Goal: Information Seeking & Learning: Learn about a topic

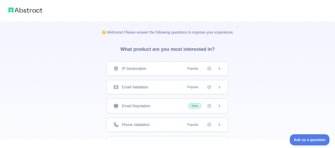
scroll to position [26, 0]
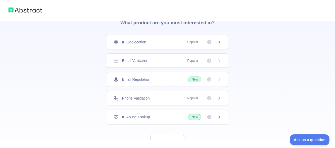
click at [175, 44] on div "IP Geolocation Popular" at bounding box center [167, 41] width 108 height 5
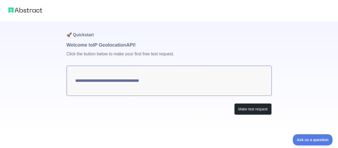
type textarea "**********"
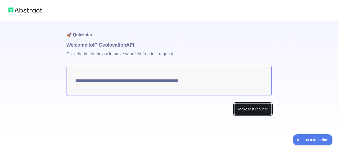
click at [246, 109] on button "Make test request" at bounding box center [253, 109] width 37 height 12
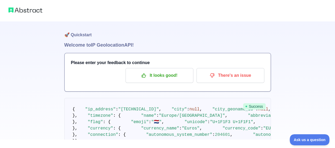
scroll to position [26, 0]
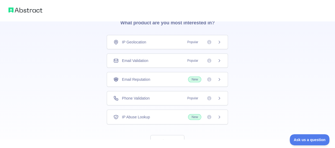
click at [157, 101] on div "Phone Validation Popular" at bounding box center [167, 98] width 121 height 14
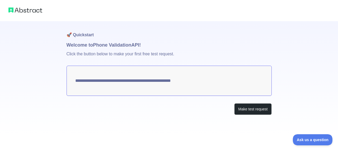
click at [172, 76] on textarea "**********" at bounding box center [169, 81] width 205 height 30
click at [201, 82] on textarea "**********" at bounding box center [169, 81] width 205 height 30
click at [198, 85] on textarea "**********" at bounding box center [169, 81] width 205 height 30
click at [268, 108] on button "Make test request" at bounding box center [253, 109] width 37 height 12
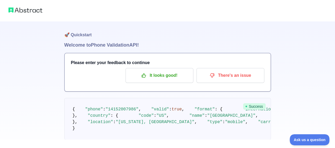
click at [27, 14] on div at bounding box center [167, 10] width 335 height 21
click at [27, 10] on img at bounding box center [25, 9] width 34 height 7
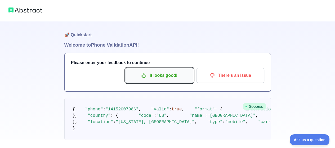
click at [158, 75] on p "It looks good!" at bounding box center [159, 75] width 60 height 9
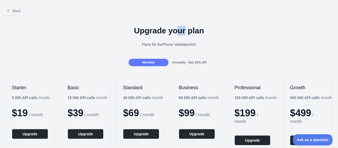
drag, startPoint x: 178, startPoint y: 33, endPoint x: 190, endPoint y: 33, distance: 11.4
click at [188, 33] on h1 "Upgrade your plan" at bounding box center [169, 31] width 330 height 10
click at [190, 33] on h1 "Upgrade your plan" at bounding box center [169, 31] width 330 height 10
click at [180, 45] on div "Plans for the Phone Validation API" at bounding box center [169, 44] width 330 height 5
drag, startPoint x: 180, startPoint y: 45, endPoint x: 189, endPoint y: 45, distance: 9.0
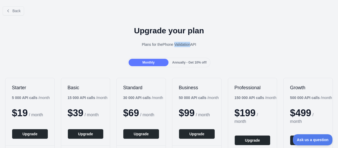
click at [189, 45] on div "Plans for the Phone Validation API" at bounding box center [169, 44] width 330 height 5
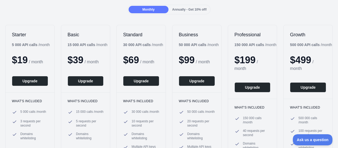
scroll to position [26, 0]
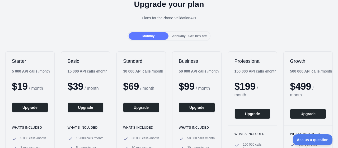
click at [190, 37] on span "Annually - Get 10% off!" at bounding box center [189, 36] width 35 height 4
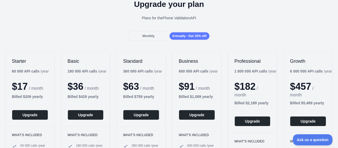
click at [157, 36] on div "Monthly" at bounding box center [149, 35] width 40 height 7
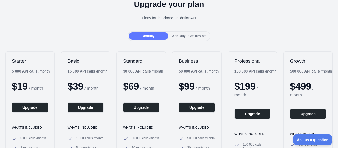
click at [172, 34] on span "Annually - Get 10% off!" at bounding box center [189, 36] width 35 height 4
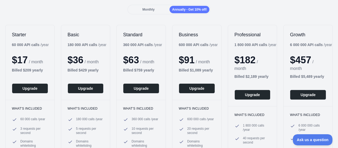
scroll to position [0, 0]
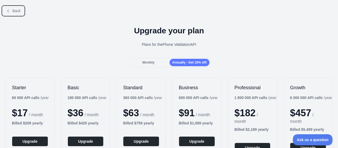
click at [14, 12] on span "Back" at bounding box center [16, 11] width 8 height 4
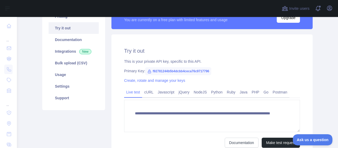
scroll to position [53, 0]
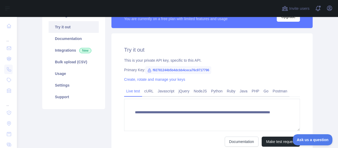
click at [154, 70] on span "f92781244b5b4dcbb4ceca76c9717796" at bounding box center [178, 70] width 66 height 8
drag, startPoint x: 149, startPoint y: 70, endPoint x: 208, endPoint y: 71, distance: 59.0
click at [208, 71] on span "f92781244b5b4dcbb4ceca76c9717796" at bounding box center [178, 70] width 66 height 8
copy span "f92781244b5b4dcbb4ceca76c9717796"
click at [208, 70] on span "f92781244b5b4dcbb4ceca76c9717796" at bounding box center [178, 70] width 66 height 8
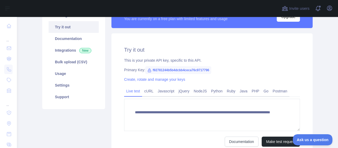
click at [196, 71] on span "f92781244b5b4dcbb4ceca76c9717796" at bounding box center [178, 70] width 66 height 8
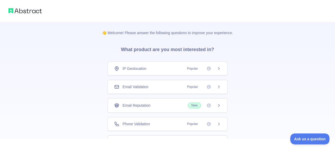
scroll to position [26, 0]
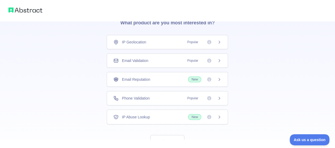
click at [151, 44] on div "IP Geolocation Popular" at bounding box center [167, 41] width 108 height 5
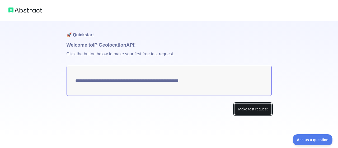
click at [242, 108] on button "Make test request" at bounding box center [253, 109] width 37 height 12
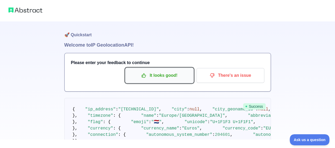
click at [163, 79] on p "It looks good!" at bounding box center [159, 75] width 60 height 9
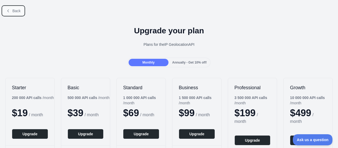
click at [18, 11] on span "Back" at bounding box center [16, 11] width 8 height 4
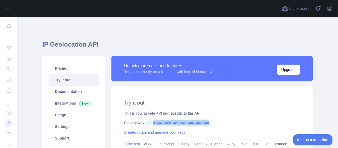
drag, startPoint x: 211, startPoint y: 122, endPoint x: 150, endPoint y: 124, distance: 60.6
click at [150, 124] on div "Primary Key: 4f9c4796b9c9428986085d0674665a4b" at bounding box center [212, 122] width 176 height 5
copy span "4f9c4796b9c9428986085d0674665a4b"
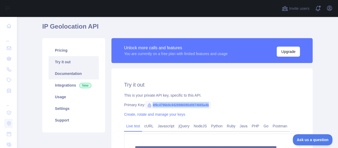
scroll to position [26, 0]
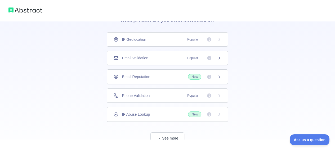
scroll to position [45, 0]
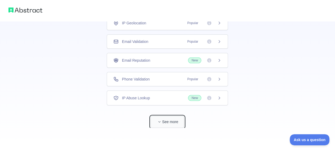
click at [175, 121] on button "See more" at bounding box center [167, 122] width 34 height 12
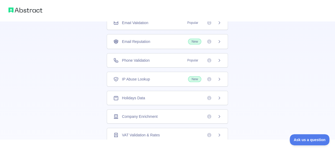
scroll to position [72, 0]
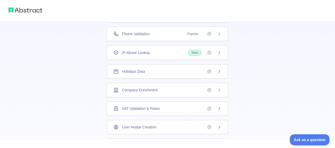
click at [159, 88] on div "Company Enrichment" at bounding box center [167, 89] width 108 height 5
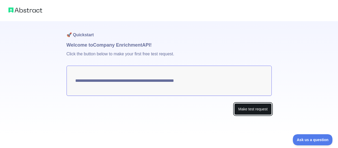
click at [246, 109] on button "Make test request" at bounding box center [253, 109] width 37 height 12
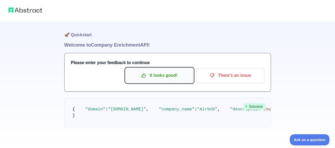
click at [168, 78] on p "It looks good!" at bounding box center [159, 75] width 60 height 9
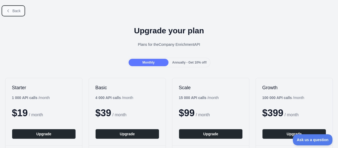
click at [15, 11] on span "Back" at bounding box center [16, 11] width 8 height 4
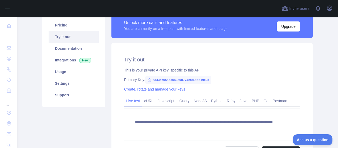
scroll to position [53, 0]
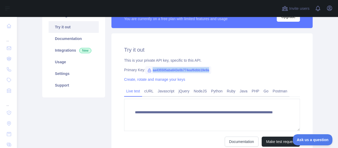
drag, startPoint x: 214, startPoint y: 72, endPoint x: 150, endPoint y: 70, distance: 64.0
click at [150, 70] on div "Primary Key: aa435505aba643e0b774eaf6dbb19e9a" at bounding box center [212, 69] width 176 height 5
copy span "aa435505aba643e0b774eaf6dbb19e9a"
